Goal: Information Seeking & Learning: Learn about a topic

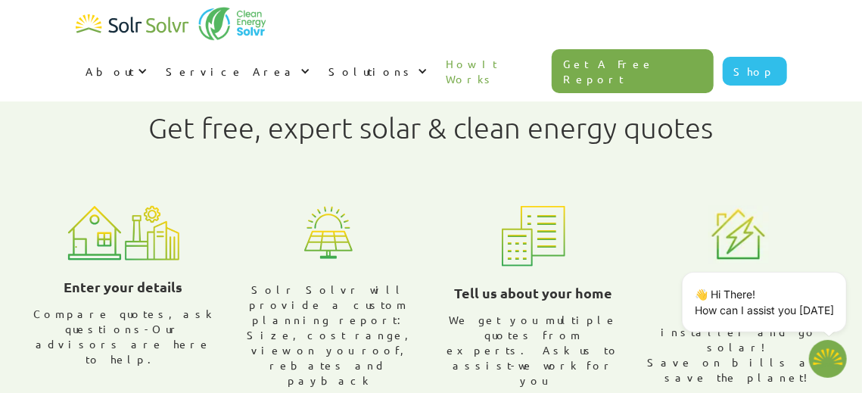
scroll to position [323, 0]
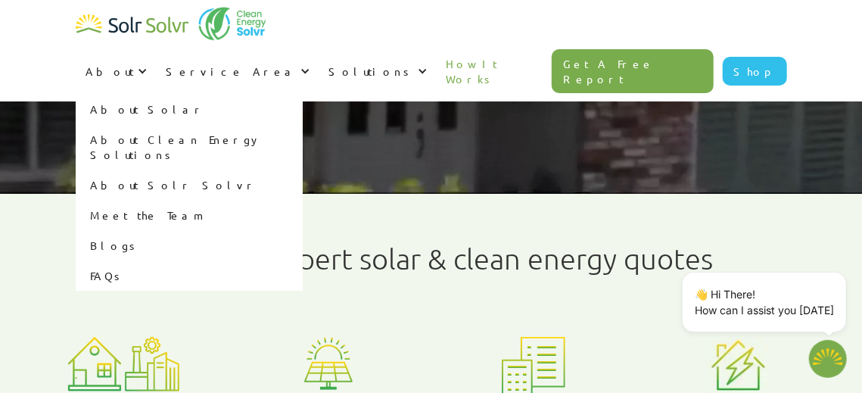
click at [303, 170] on link "About Solr Solvr" at bounding box center [189, 185] width 227 height 30
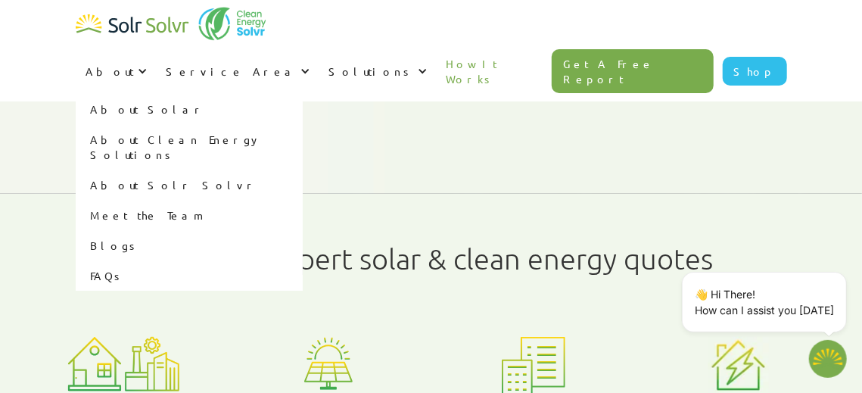
type textarea "x"
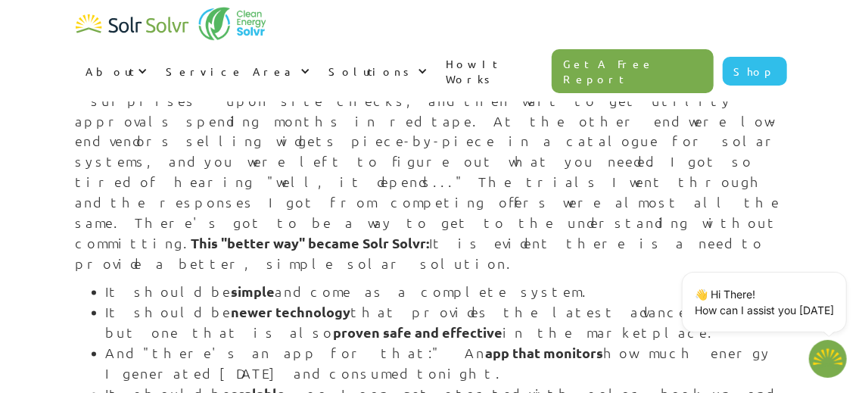
scroll to position [1140, 0]
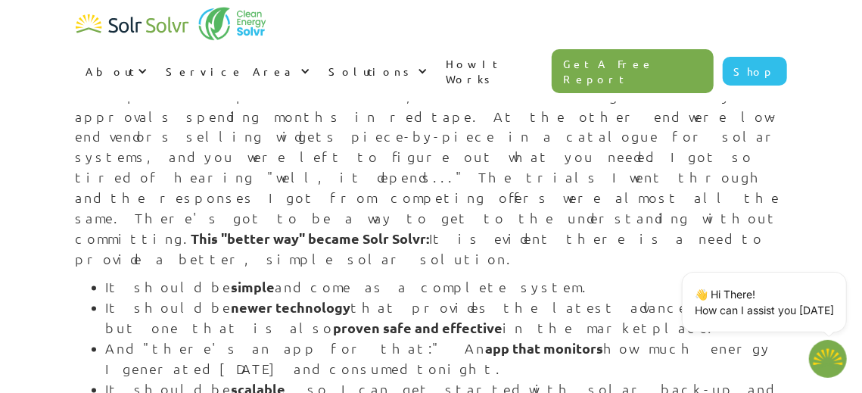
type textarea "x"
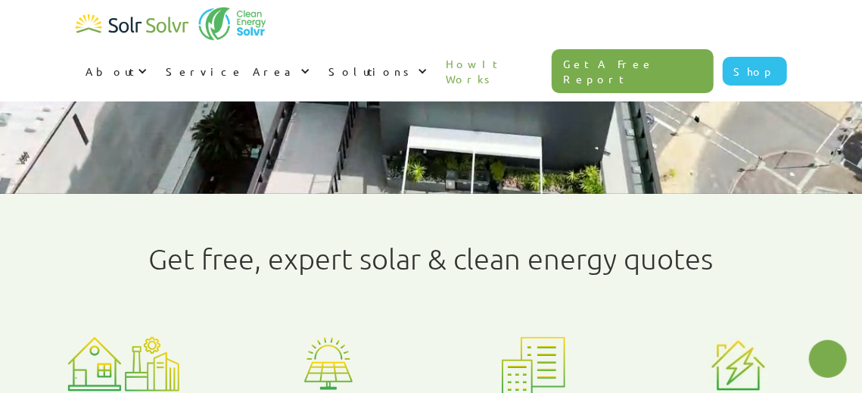
type textarea "x"
